Goal: Transaction & Acquisition: Book appointment/travel/reservation

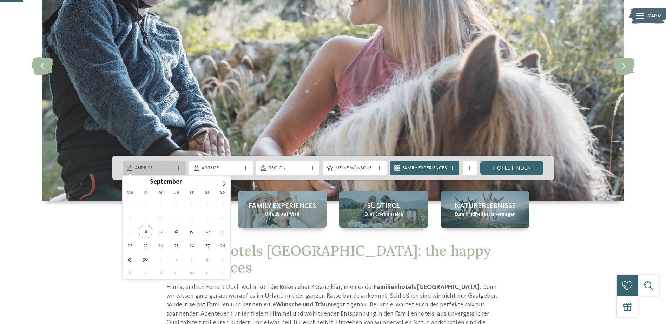
click at [181, 168] on div at bounding box center [178, 168] width 7 height 4
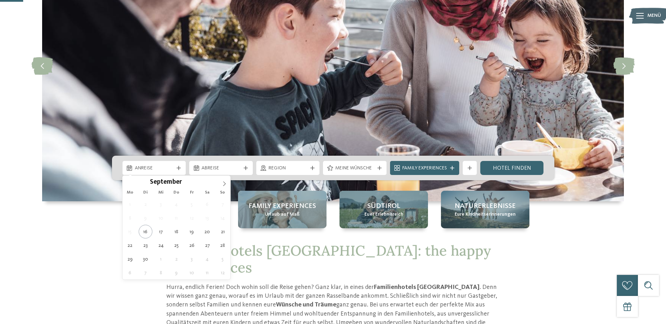
type div "01.10.2025"
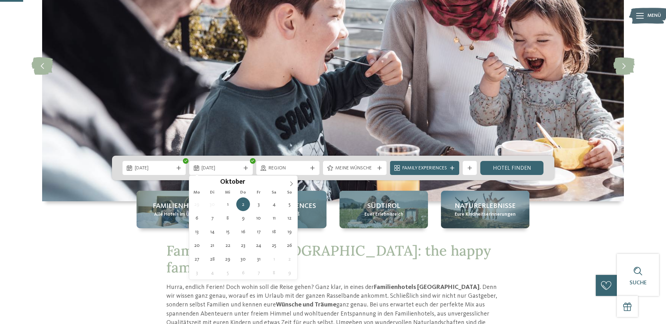
type div "04.10.2025"
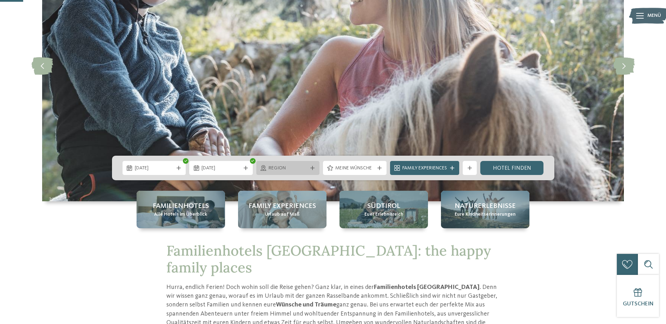
click at [310, 168] on icon at bounding box center [312, 168] width 4 height 4
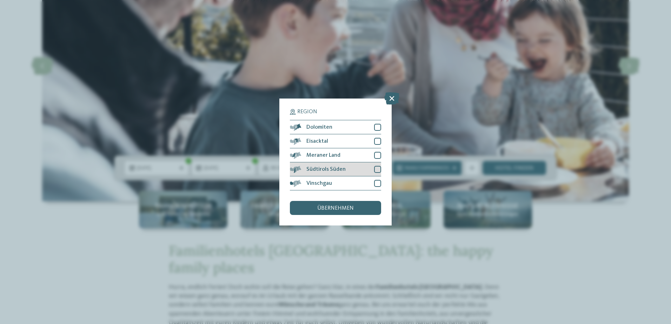
click at [372, 168] on div "Südtirols Süden" at bounding box center [335, 169] width 91 height 14
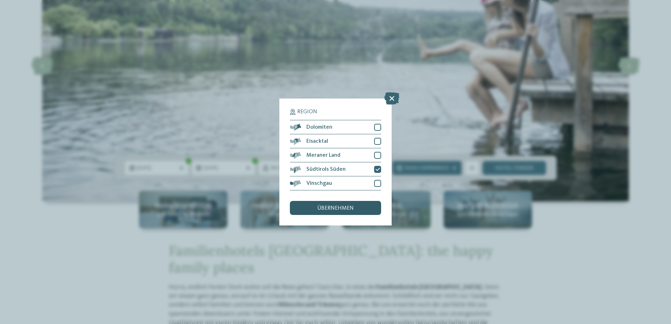
click at [368, 205] on div "übernehmen" at bounding box center [335, 208] width 91 height 14
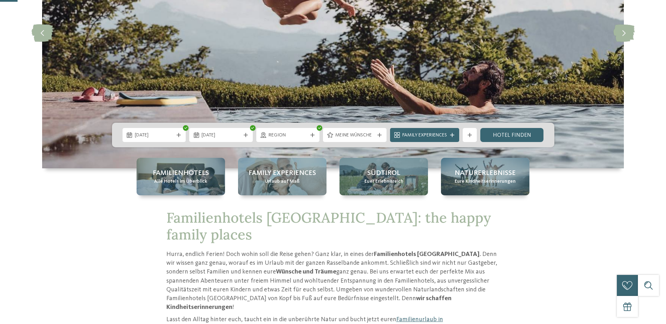
scroll to position [140, 0]
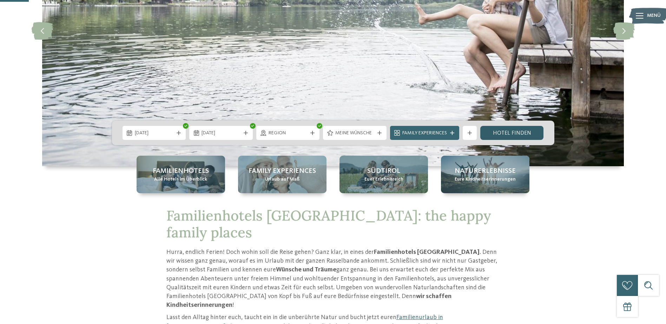
click at [520, 128] on link "Hotel finden" at bounding box center [512, 133] width 64 height 14
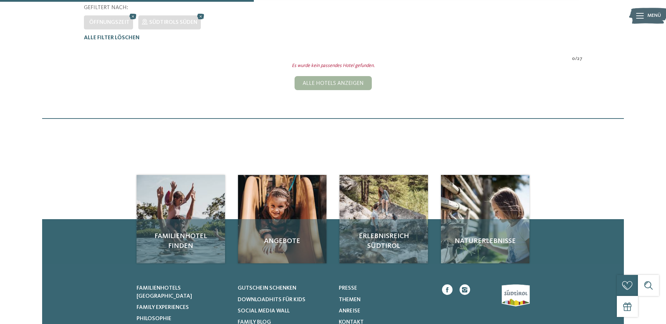
scroll to position [211, 0]
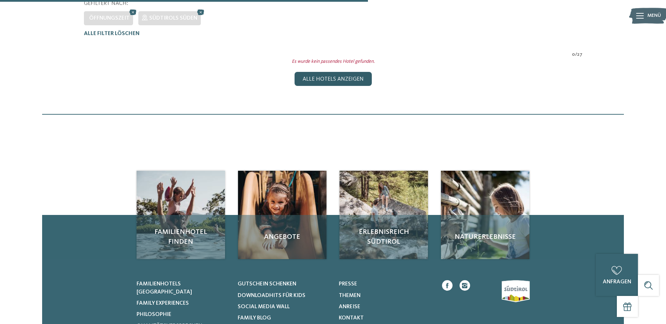
click at [331, 85] on div "Alle Hotels anzeigen" at bounding box center [332, 79] width 77 height 14
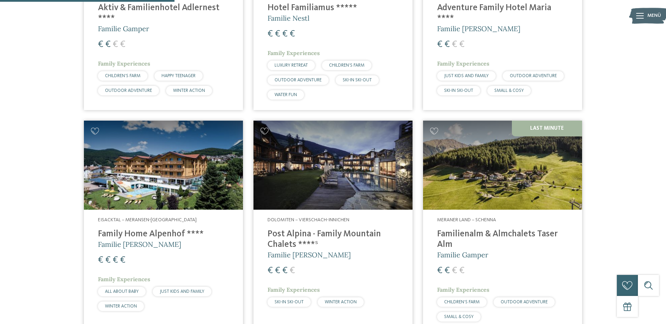
scroll to position [644, 0]
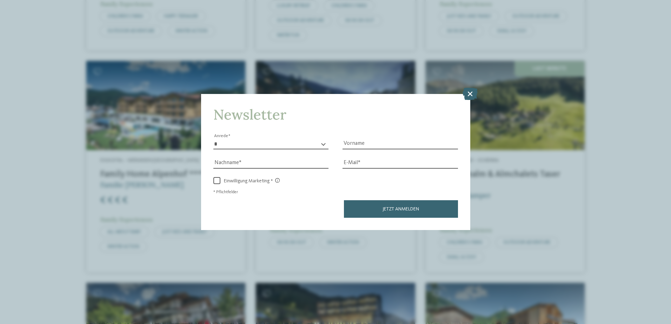
click at [469, 98] on icon at bounding box center [470, 93] width 15 height 12
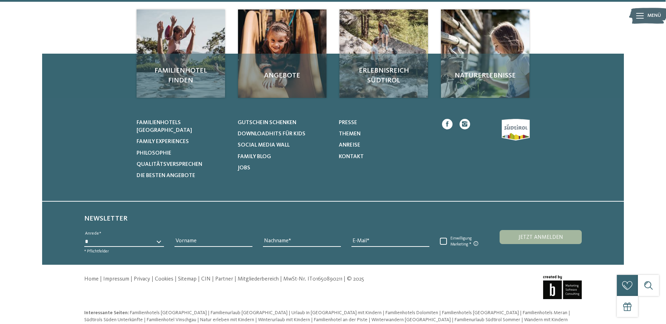
scroll to position [2361, 0]
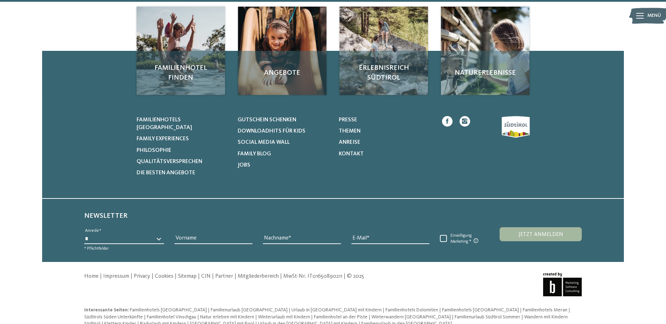
click at [159, 234] on select "* **** **** ******* ******" at bounding box center [124, 239] width 80 height 11
select select "*"
click at [84, 234] on select "* **** **** ******* ******" at bounding box center [124, 239] width 80 height 11
click at [182, 234] on input "Vorname" at bounding box center [213, 239] width 78 height 11
type input "*******"
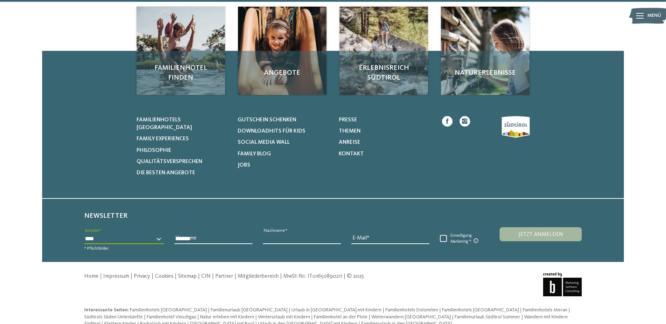
type input "**********"
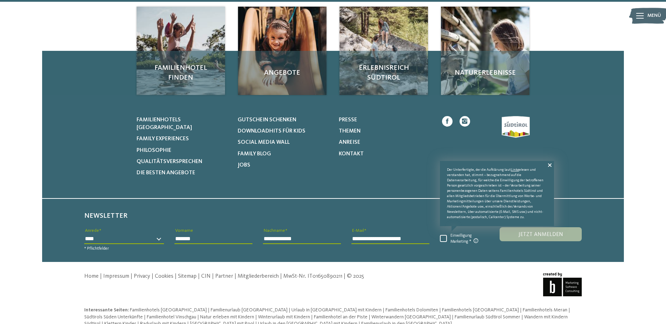
click at [447, 233] on span "Einwilligung Marketing" at bounding box center [465, 238] width 37 height 11
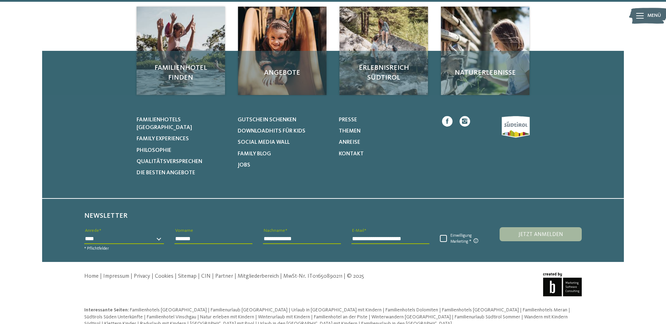
click at [514, 227] on button "Jetzt anmelden" at bounding box center [540, 234] width 82 height 14
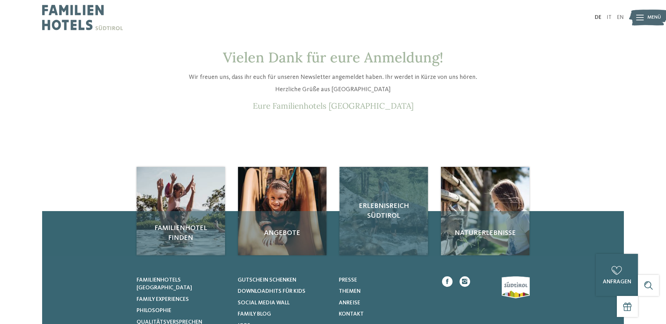
click at [390, 217] on span "Erlebnisreich Südtirol" at bounding box center [383, 211] width 74 height 20
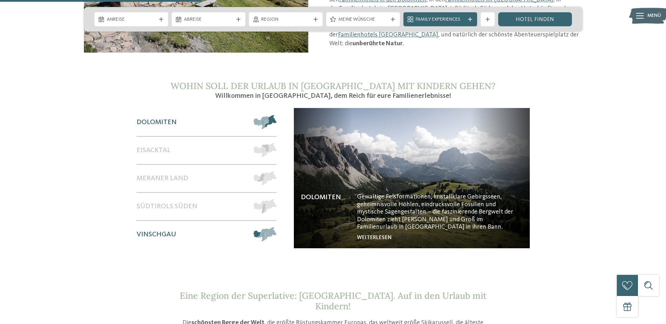
scroll to position [562, 0]
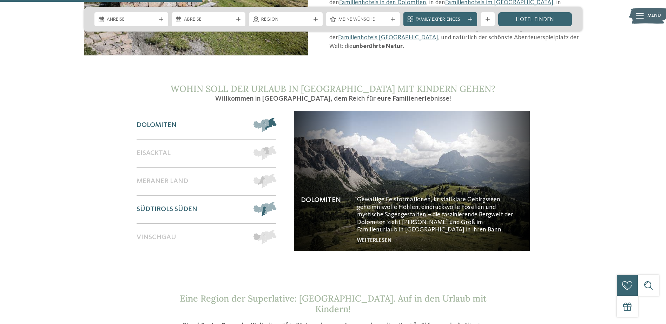
click at [160, 207] on div "Südtirols Süden" at bounding box center [192, 209] width 110 height 27
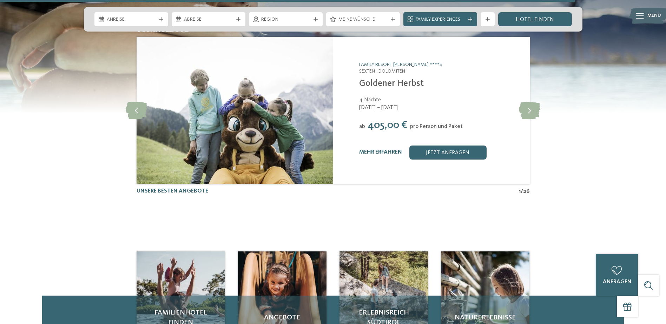
scroll to position [1649, 0]
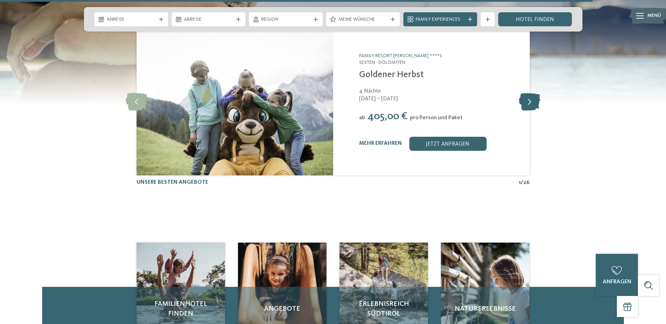
click at [525, 93] on icon at bounding box center [529, 102] width 21 height 18
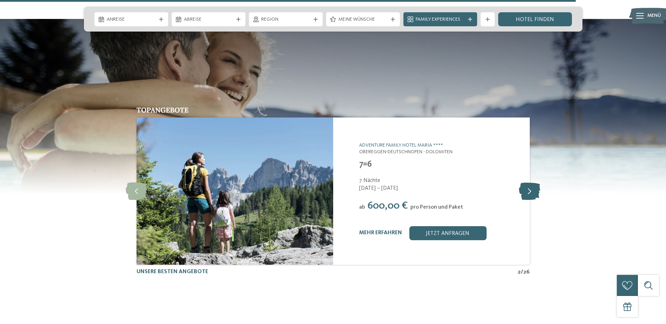
scroll to position [1544, 0]
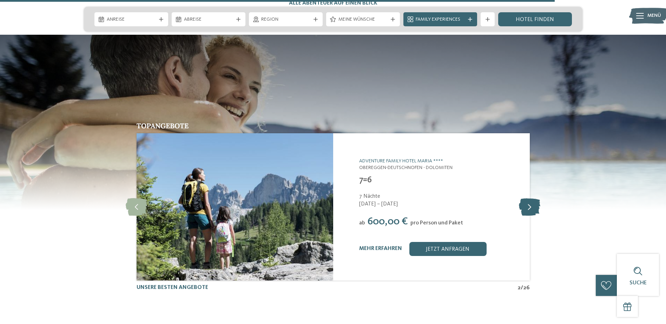
click at [530, 198] on icon at bounding box center [529, 207] width 21 height 18
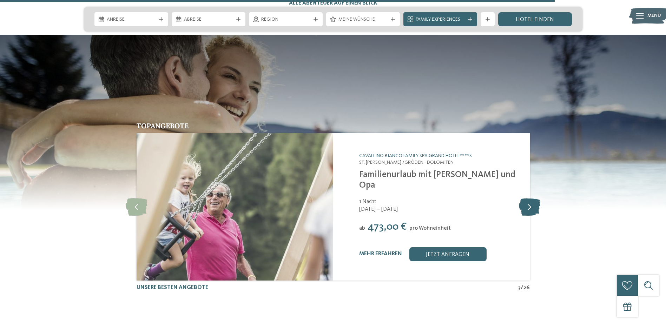
click at [530, 198] on icon at bounding box center [529, 207] width 21 height 18
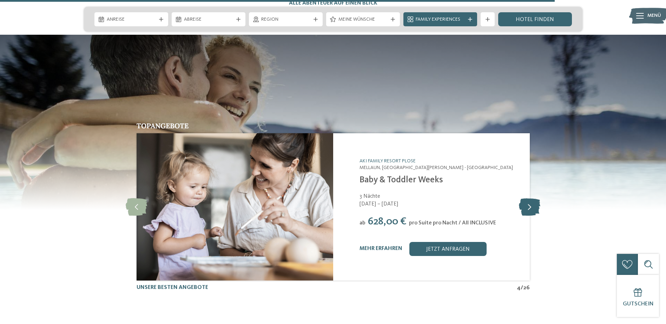
click at [530, 198] on icon at bounding box center [529, 207] width 21 height 18
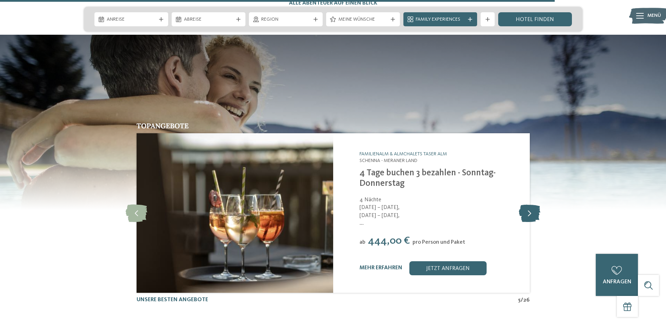
click at [530, 204] on icon at bounding box center [529, 213] width 21 height 18
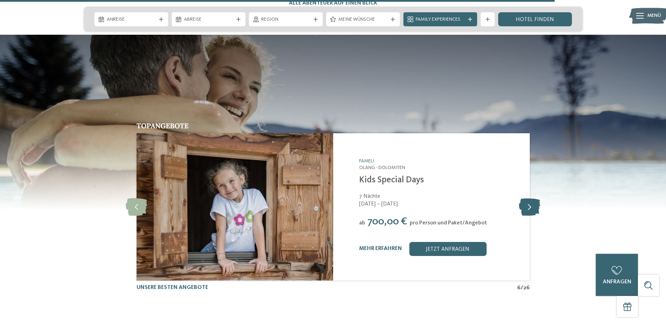
click at [530, 198] on icon at bounding box center [529, 207] width 21 height 18
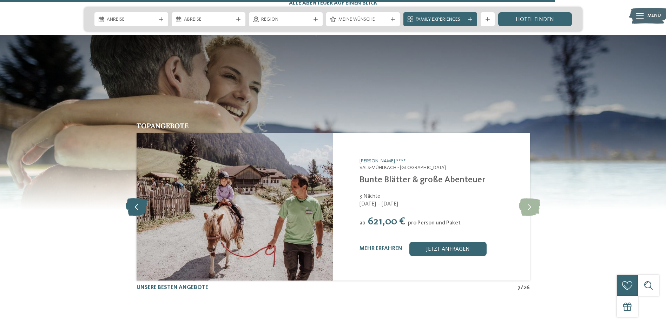
click at [141, 198] on icon at bounding box center [136, 207] width 21 height 18
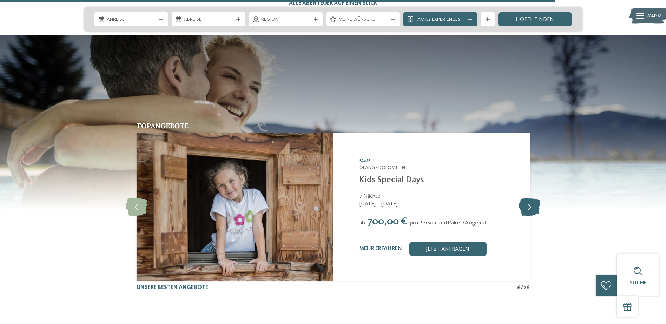
click at [527, 198] on icon at bounding box center [529, 207] width 21 height 18
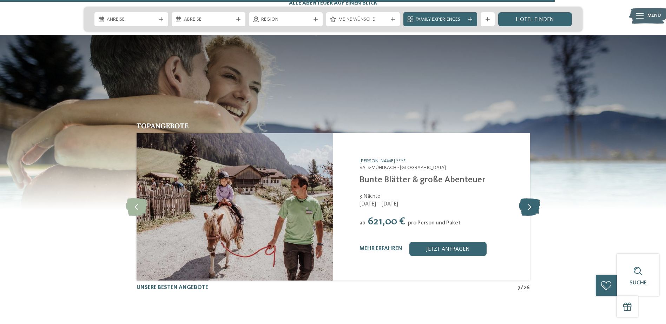
click at [528, 198] on icon at bounding box center [529, 207] width 21 height 18
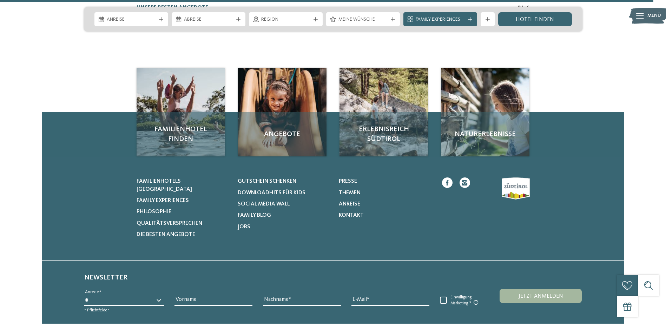
scroll to position [1825, 0]
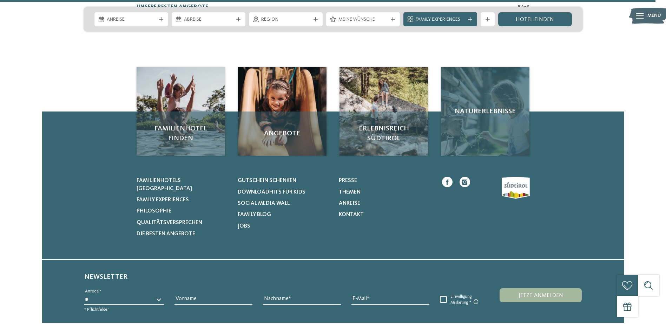
click at [481, 80] on div "Naturerlebnisse" at bounding box center [485, 111] width 88 height 88
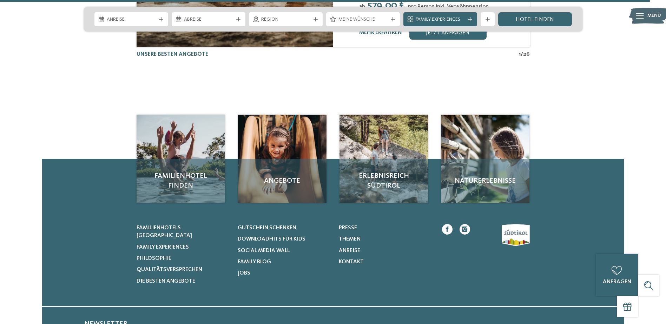
scroll to position [2057, 0]
